Goal: Transaction & Acquisition: Book appointment/travel/reservation

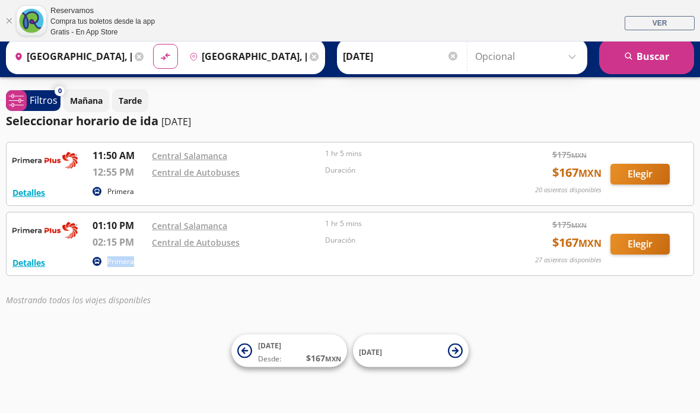
click at [368, 298] on div "Iniciar sesión Iniciar sesión ¡Bienvenido a la nueva experiencia de compra de R…" at bounding box center [350, 206] width 700 height 413
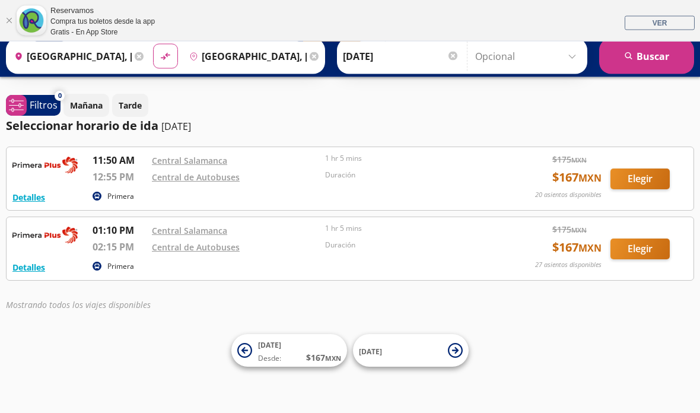
scroll to position [37, 0]
click at [115, 59] on input "[GEOGRAPHIC_DATA], [GEOGRAPHIC_DATA]" at bounding box center [70, 57] width 122 height 30
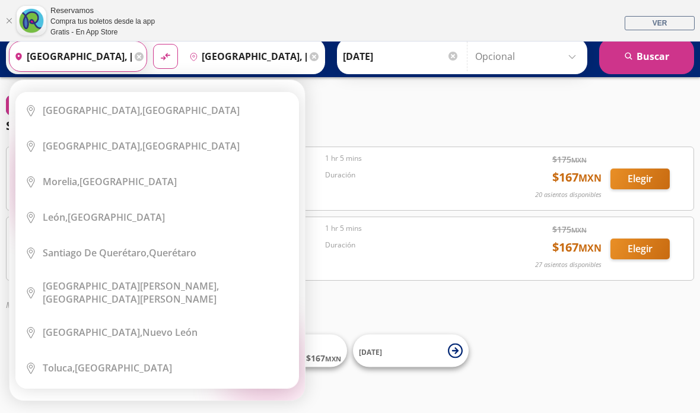
scroll to position [36, 0]
click at [144, 59] on icon at bounding box center [139, 56] width 9 height 9
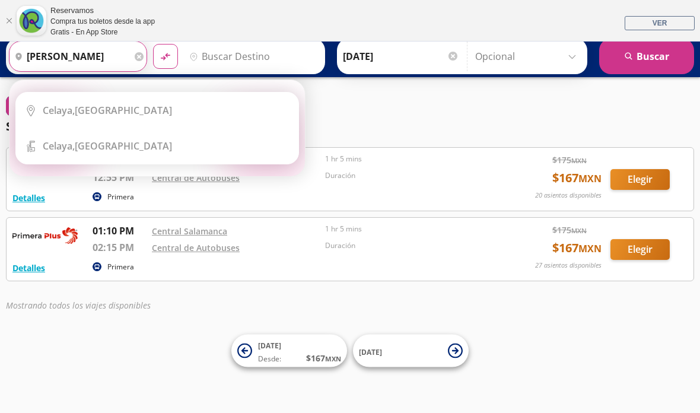
click at [192, 105] on div "[GEOGRAPHIC_DATA], [GEOGRAPHIC_DATA]" at bounding box center [166, 110] width 247 height 13
type input "[GEOGRAPHIC_DATA], [GEOGRAPHIC_DATA]"
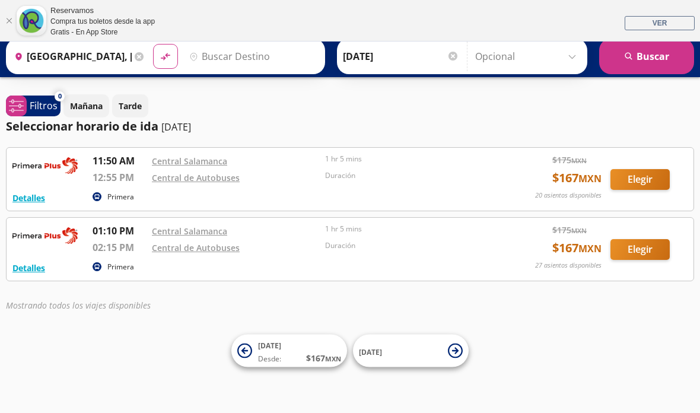
click at [269, 54] on input "Destino" at bounding box center [252, 57] width 134 height 30
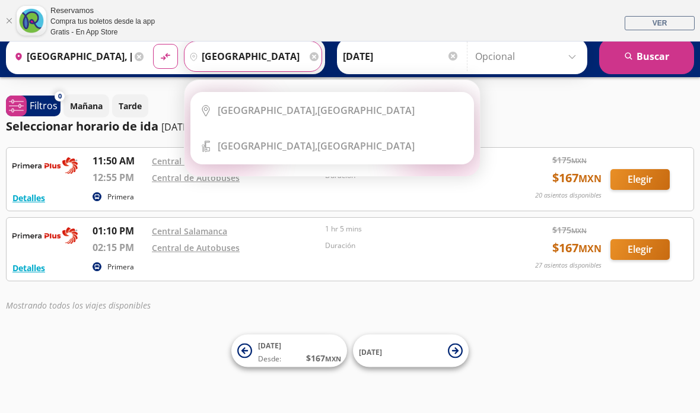
click at [376, 104] on div "[GEOGRAPHIC_DATA], [GEOGRAPHIC_DATA]" at bounding box center [341, 110] width 247 height 13
type input "[GEOGRAPHIC_DATA], [GEOGRAPHIC_DATA]"
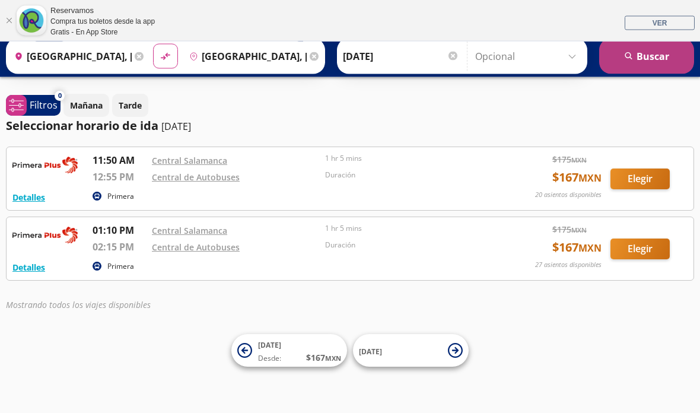
click at [667, 58] on button "search [GEOGRAPHIC_DATA]" at bounding box center [646, 57] width 95 height 36
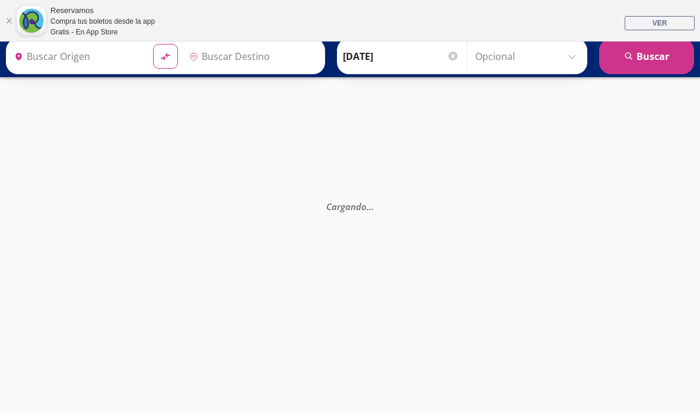
type input "[GEOGRAPHIC_DATA], [GEOGRAPHIC_DATA]"
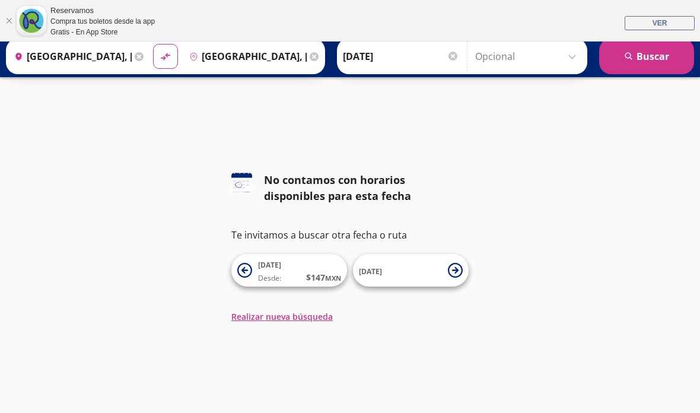
click at [153, 92] on div at bounding box center [350, 80] width 700 height 77
click at [310, 96] on div at bounding box center [350, 80] width 700 height 77
click at [345, 95] on div at bounding box center [350, 80] width 700 height 77
click at [333, 82] on div at bounding box center [350, 80] width 700 height 77
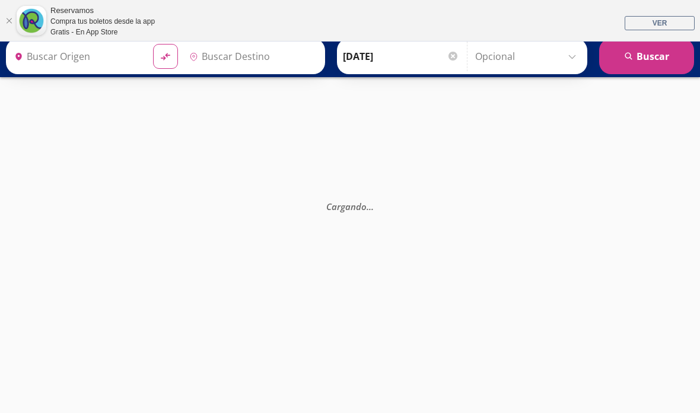
type input "[GEOGRAPHIC_DATA], [GEOGRAPHIC_DATA]"
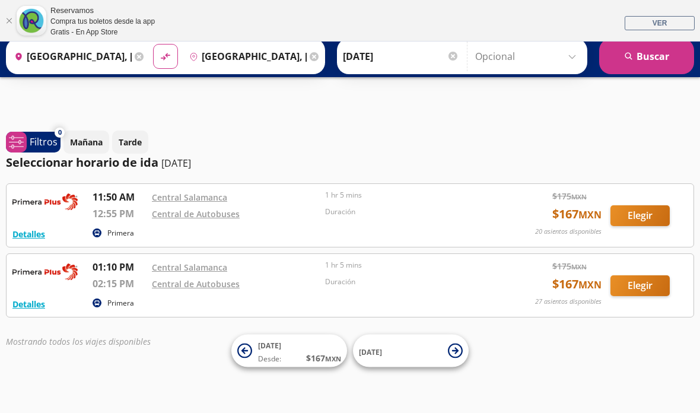
click at [284, 90] on div at bounding box center [350, 80] width 700 height 77
click at [122, 91] on div at bounding box center [350, 80] width 700 height 77
click at [157, 93] on div at bounding box center [350, 80] width 700 height 77
click at [148, 96] on div at bounding box center [350, 80] width 700 height 77
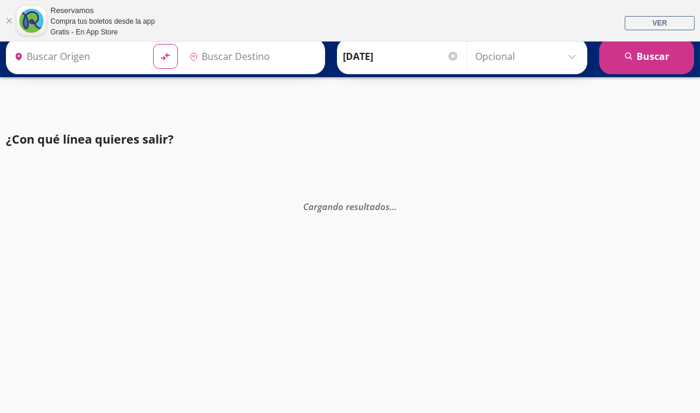
type input "[GEOGRAPHIC_DATA], [GEOGRAPHIC_DATA]"
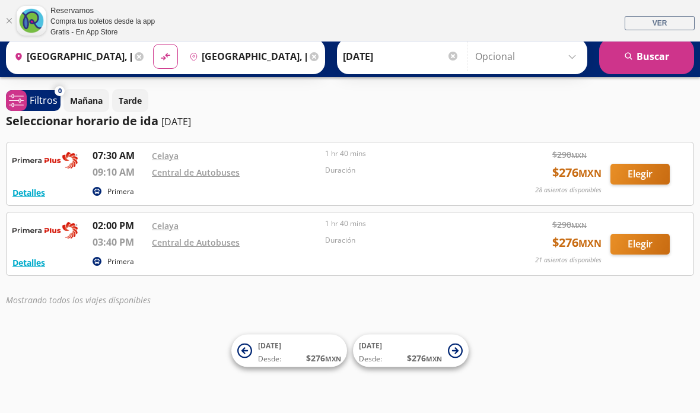
scroll to position [65, 0]
click at [1, 17] on div "Reservamos Compra tus boletos desde la app Gratis - En App Store VER" at bounding box center [350, 21] width 700 height 42
click at [6, 18] on link "Cerrar" at bounding box center [8, 20] width 7 height 7
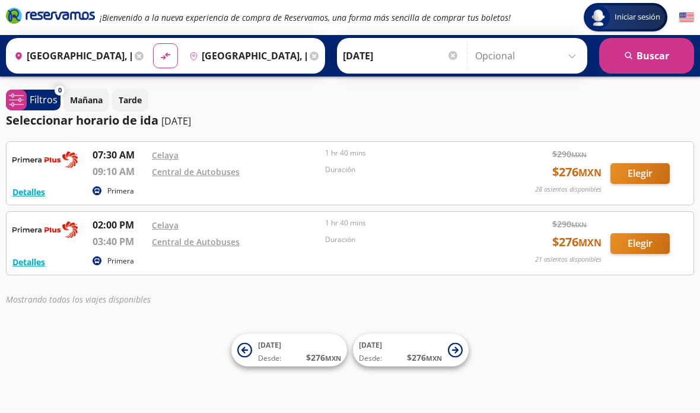
scroll to position [47, 0]
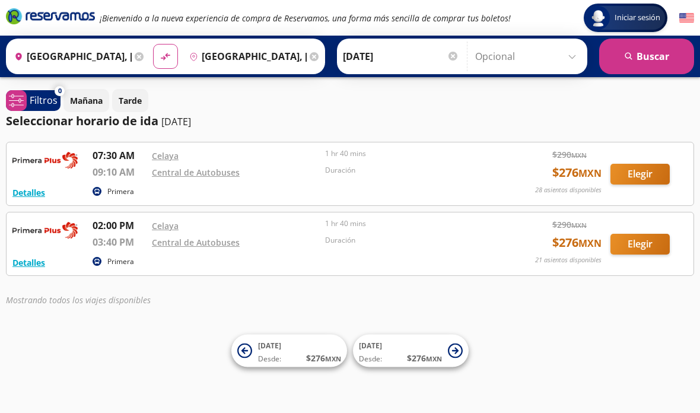
click at [637, 234] on button "Elegir" at bounding box center [640, 244] width 59 height 21
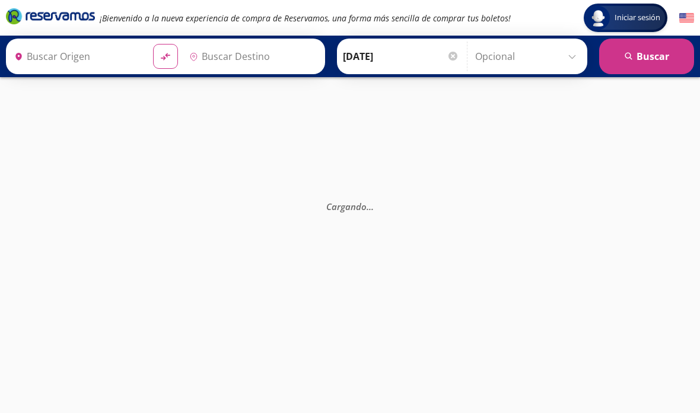
type input "[GEOGRAPHIC_DATA], [GEOGRAPHIC_DATA]"
